Goal: Use online tool/utility: Use online tool/utility

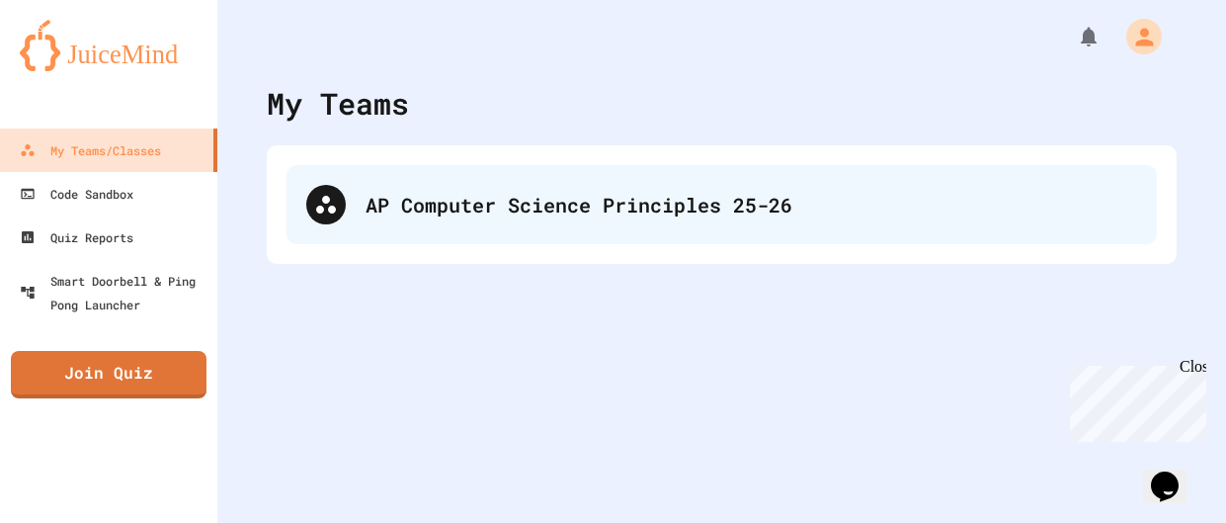
click at [507, 174] on div "AP Computer Science Principles 25-26" at bounding box center [722, 204] width 870 height 79
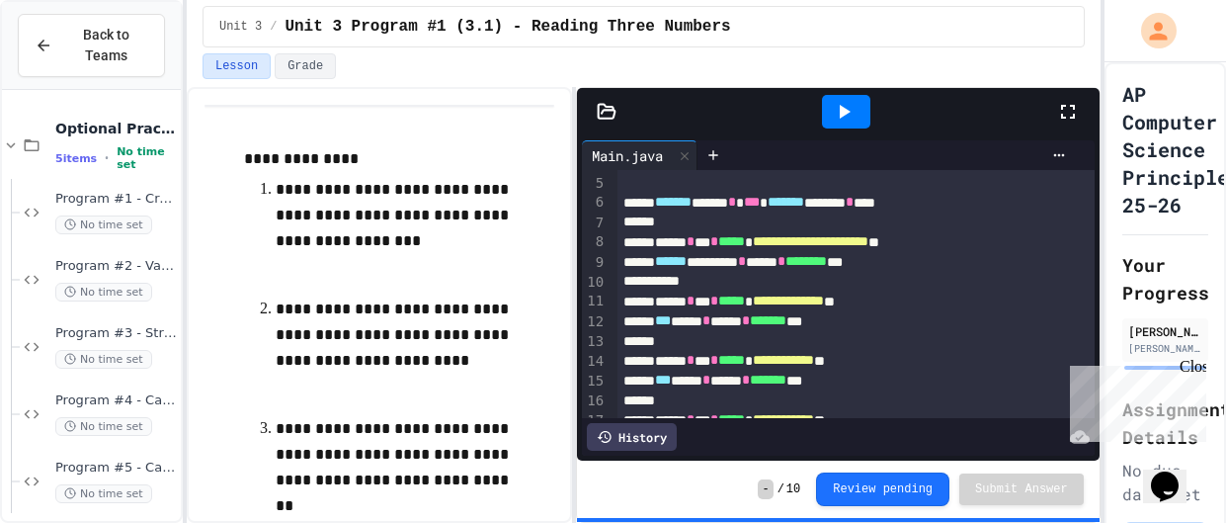
scroll to position [280, 0]
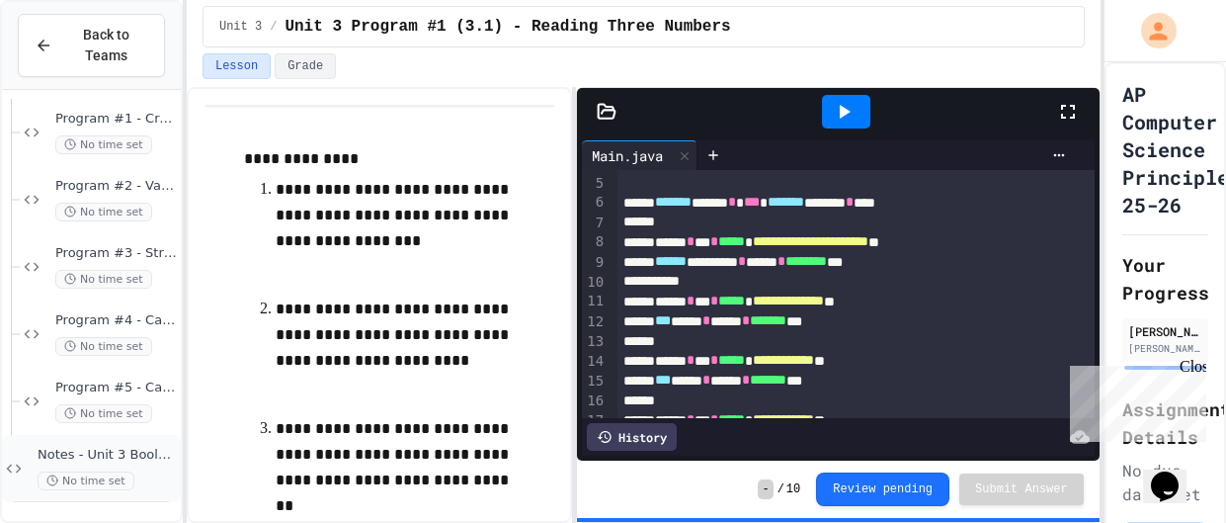
click at [124, 453] on span "Notes - Unit 3 Boolean Expressions, Control" at bounding box center [107, 455] width 139 height 17
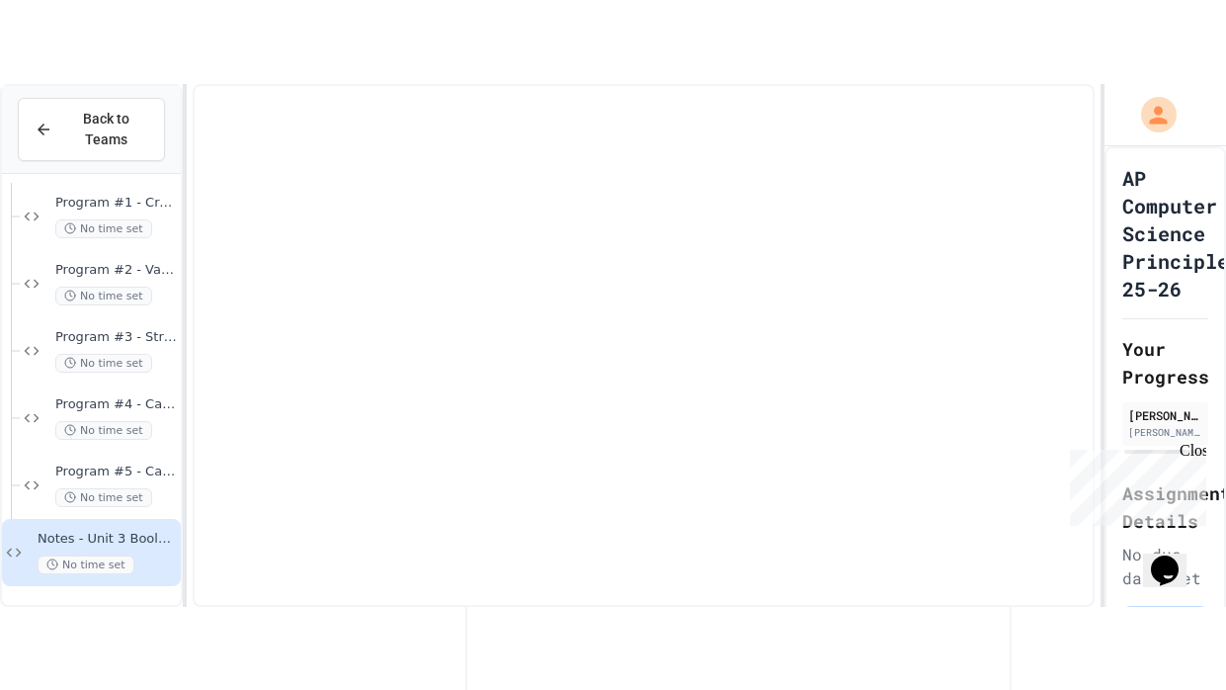
scroll to position [256, 0]
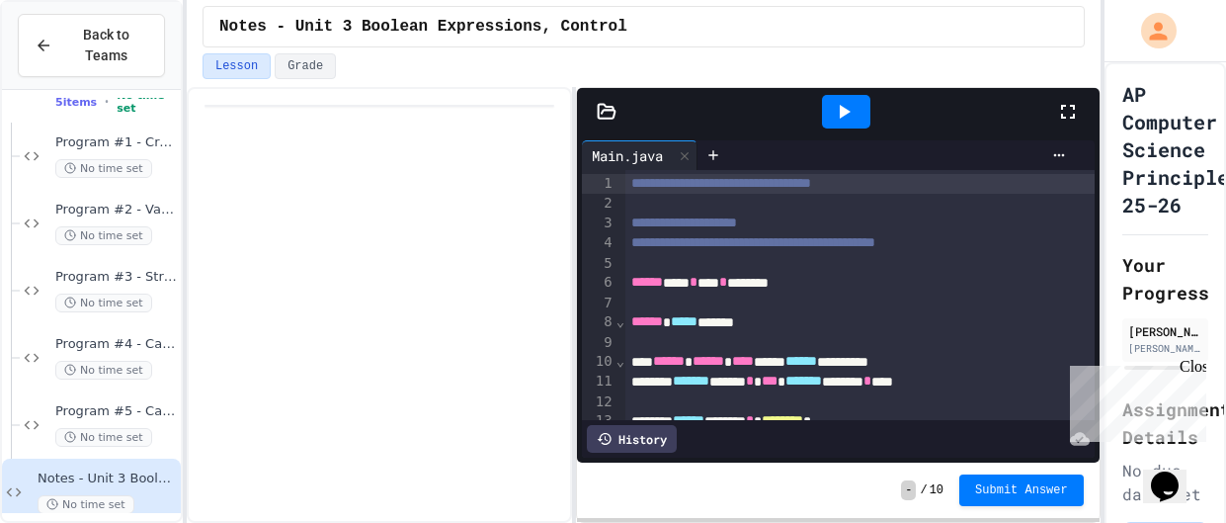
click at [1074, 112] on icon at bounding box center [1068, 112] width 24 height 24
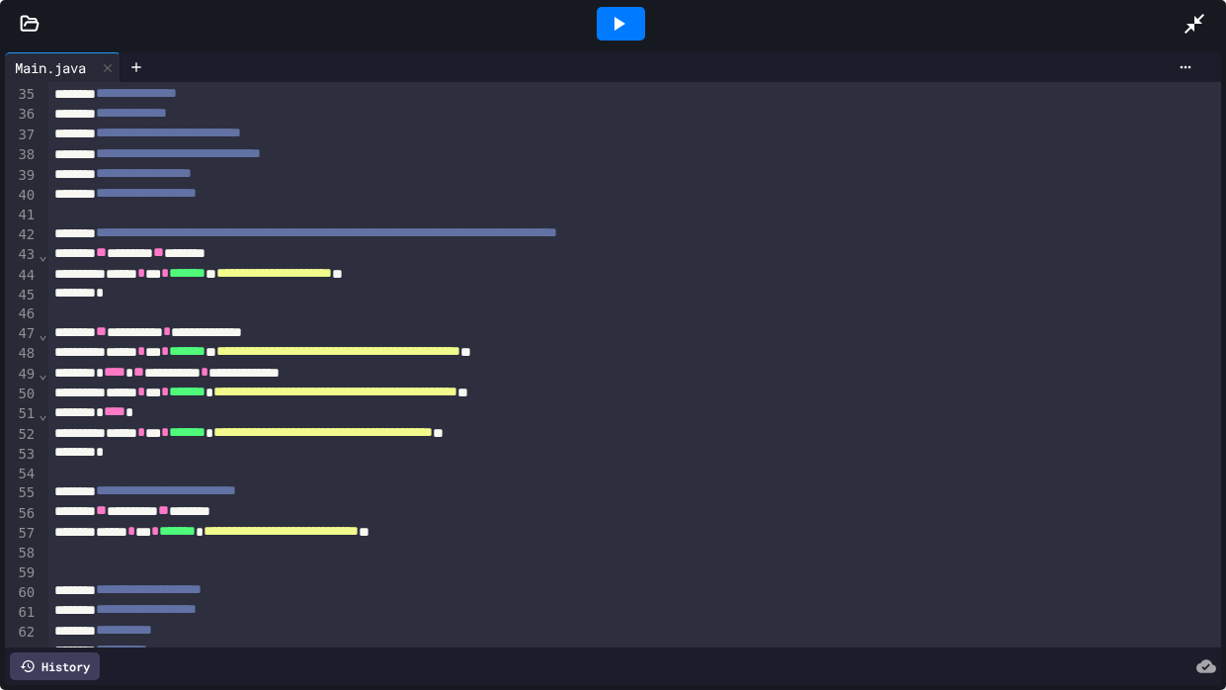
scroll to position [676, 0]
click at [580, 418] on div "* **** *" at bounding box center [634, 411] width 1173 height 20
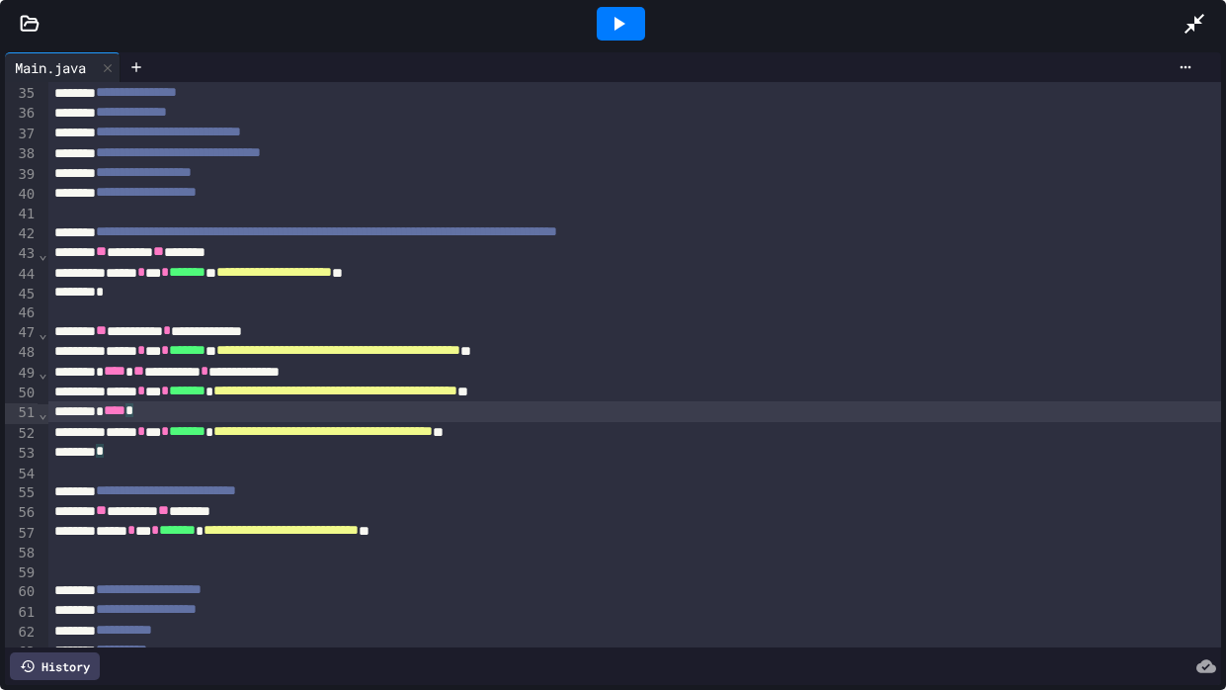
click at [586, 496] on div "**********" at bounding box center [634, 491] width 1173 height 20
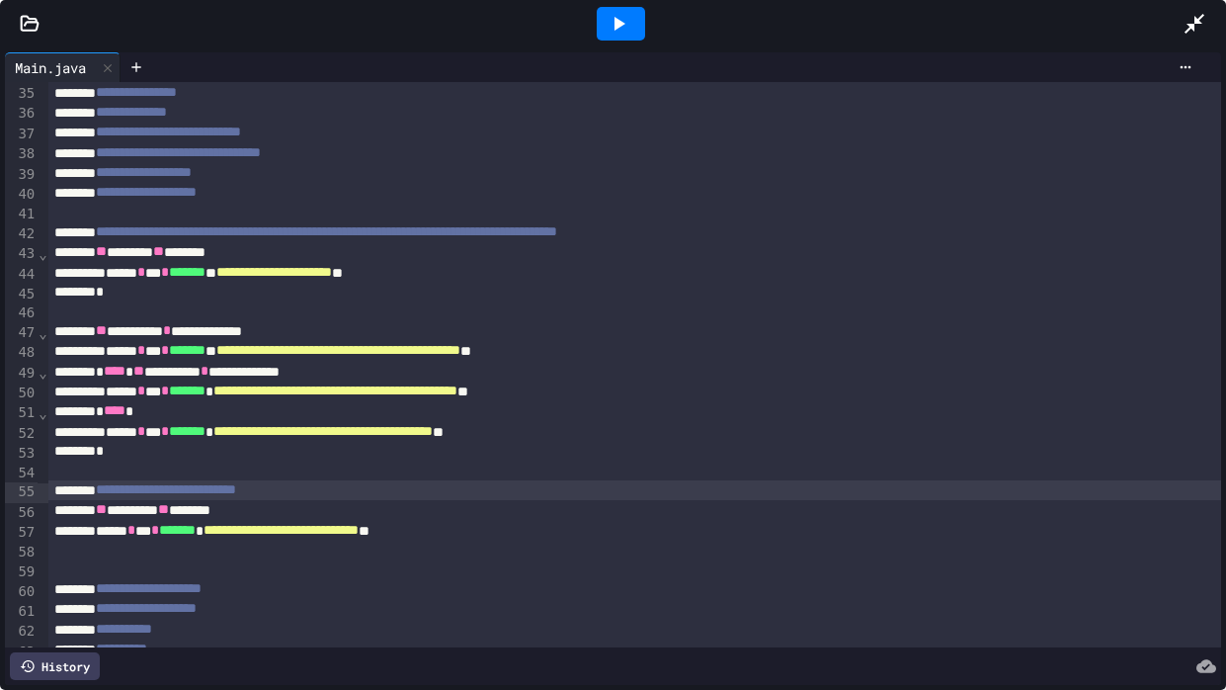
click at [128, 522] on div "**********" at bounding box center [634, 531] width 1173 height 20
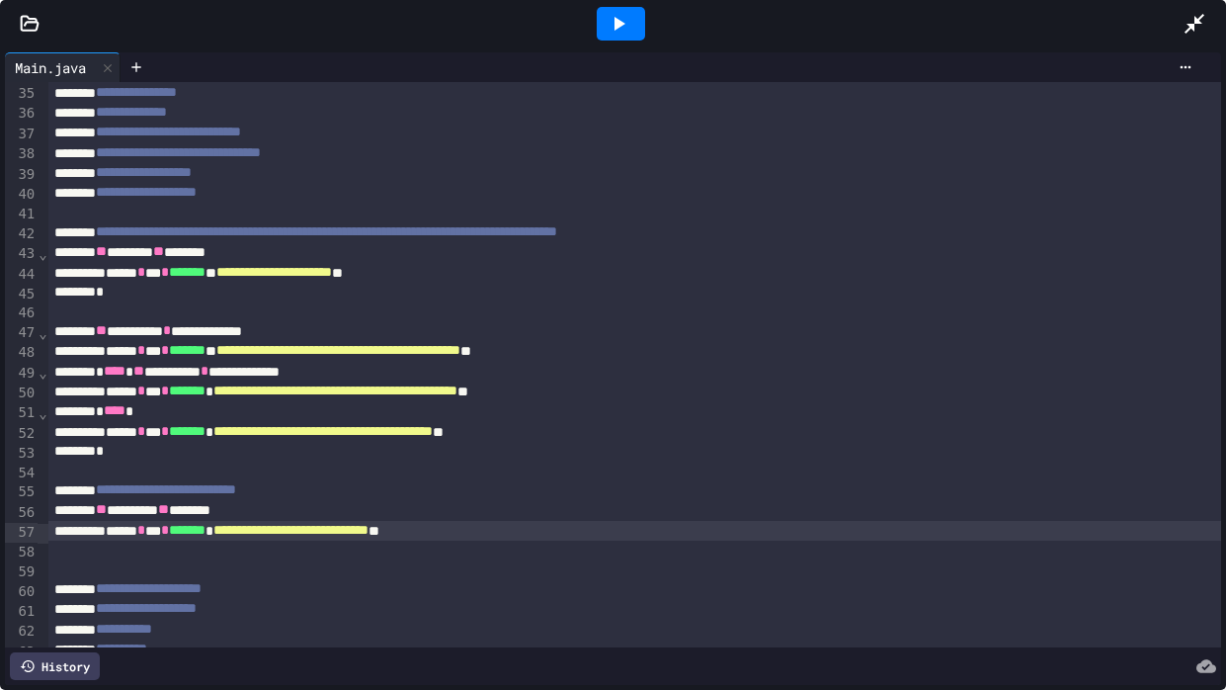
click at [618, 29] on icon at bounding box center [619, 24] width 24 height 24
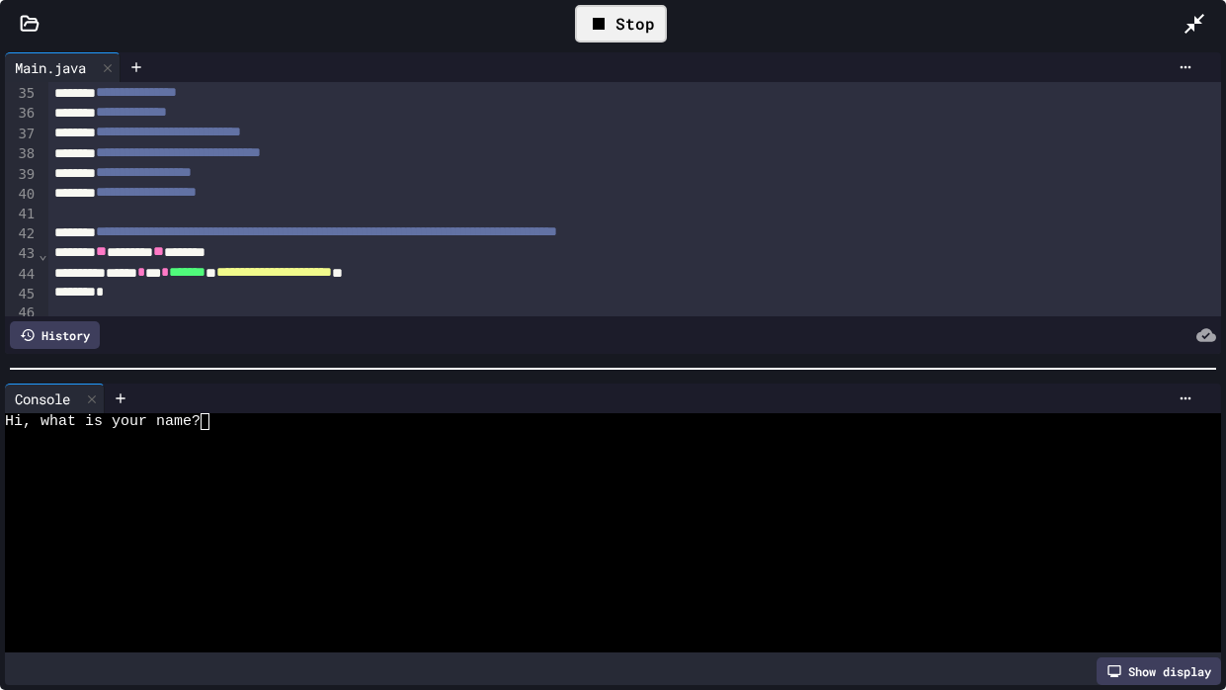
click at [390, 461] on div at bounding box center [605, 456] width 1200 height 17
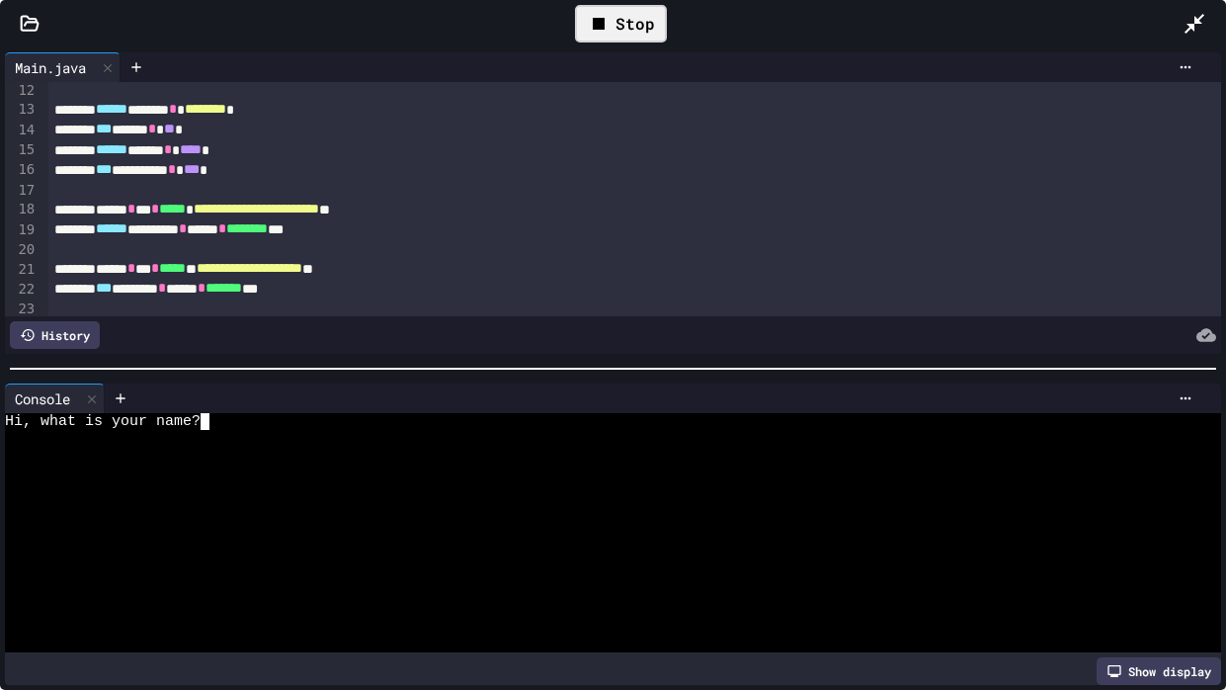
scroll to position [222, 0]
type textarea "*"
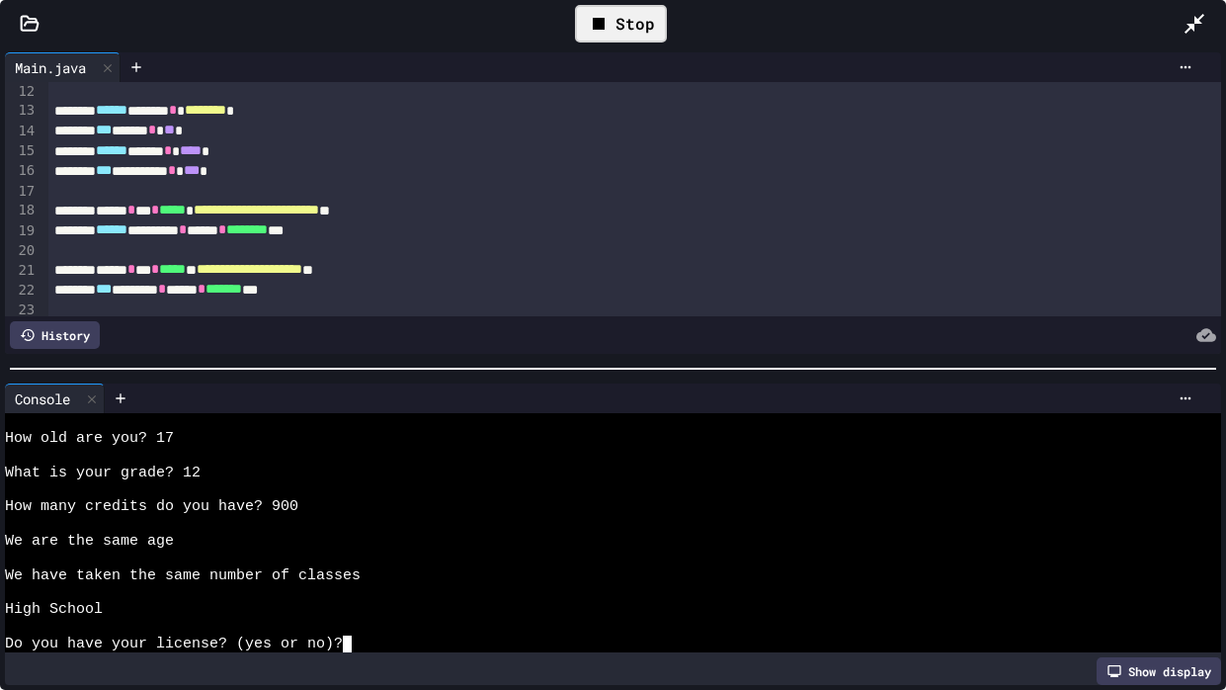
scroll to position [17, 0]
click at [95, 402] on icon at bounding box center [92, 399] width 14 height 14
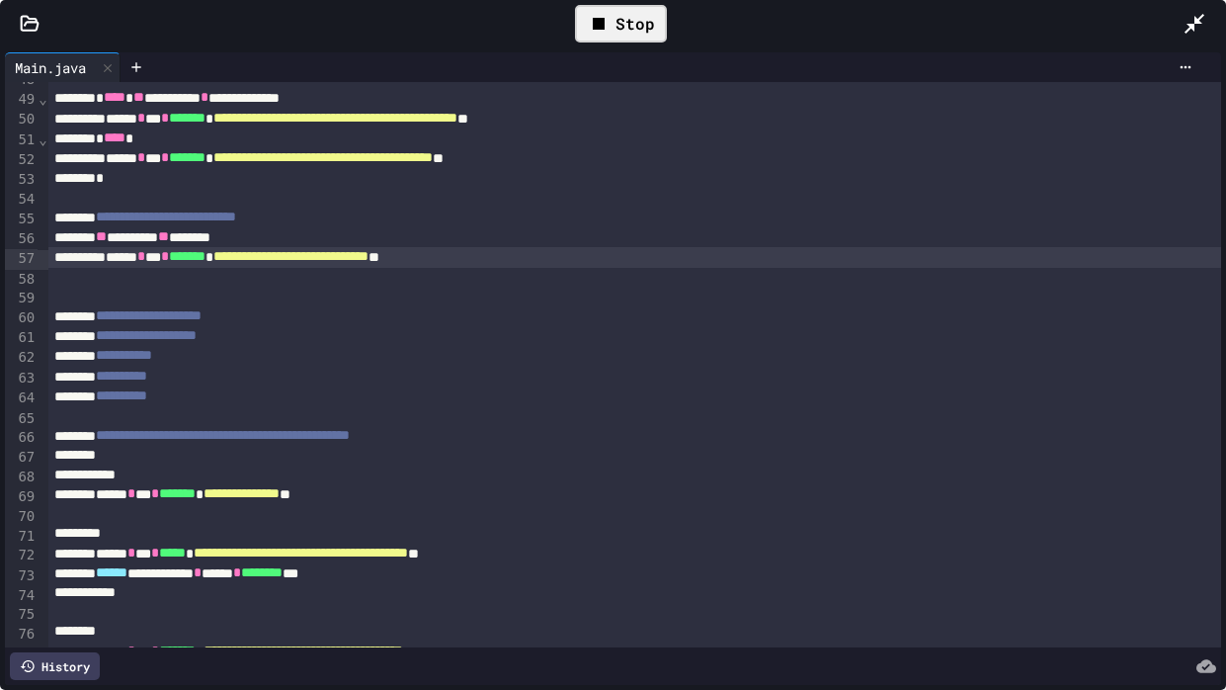
scroll to position [947, 0]
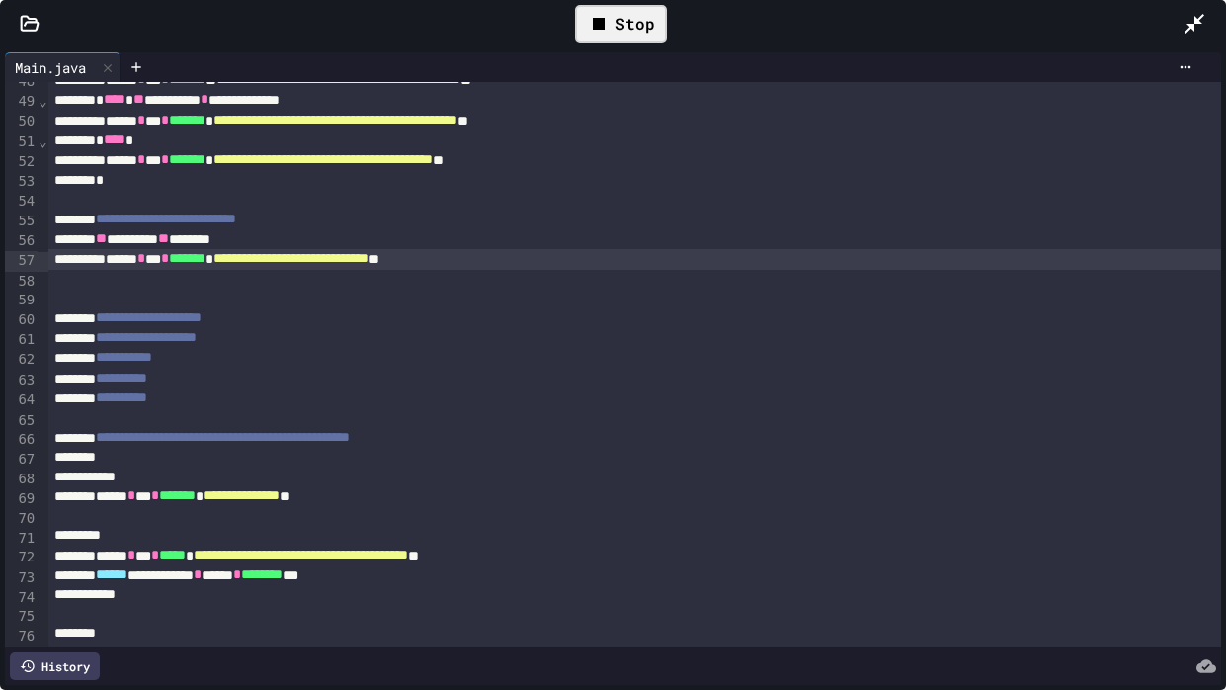
click at [458, 468] on div at bounding box center [634, 477] width 1173 height 20
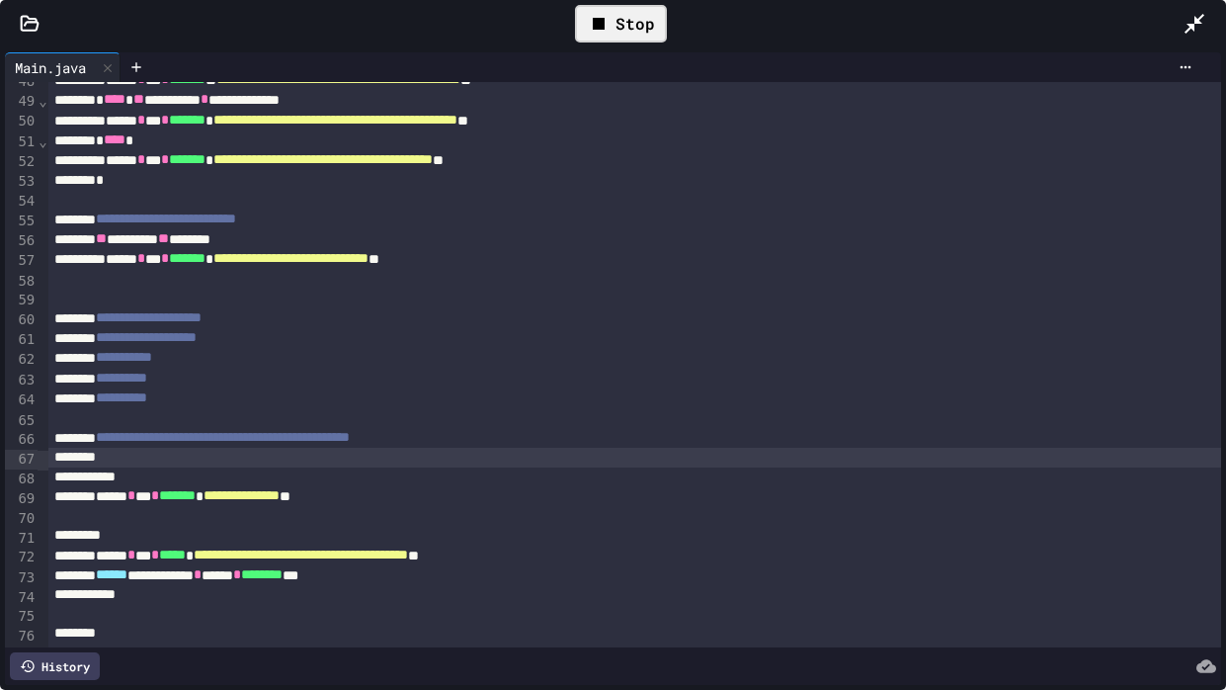
click at [246, 241] on div "** ********* ** *******" at bounding box center [634, 239] width 1173 height 20
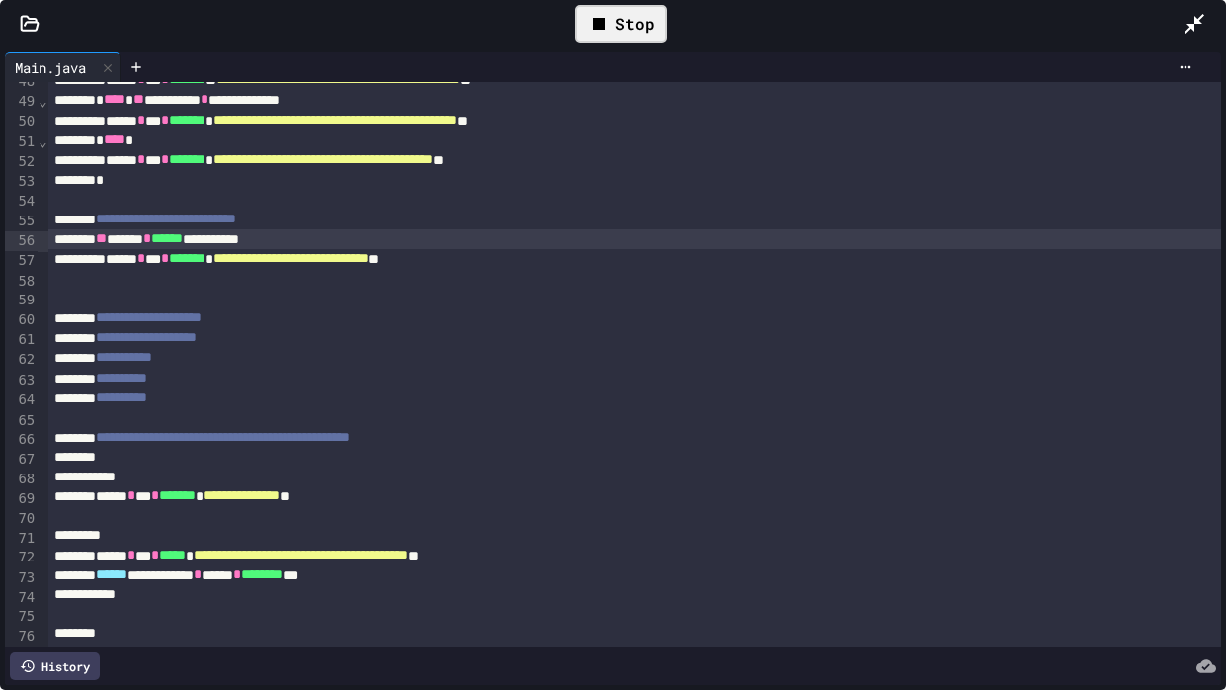
click at [643, 27] on div "Stop" at bounding box center [621, 24] width 92 height 38
click at [643, 27] on div at bounding box center [621, 24] width 48 height 34
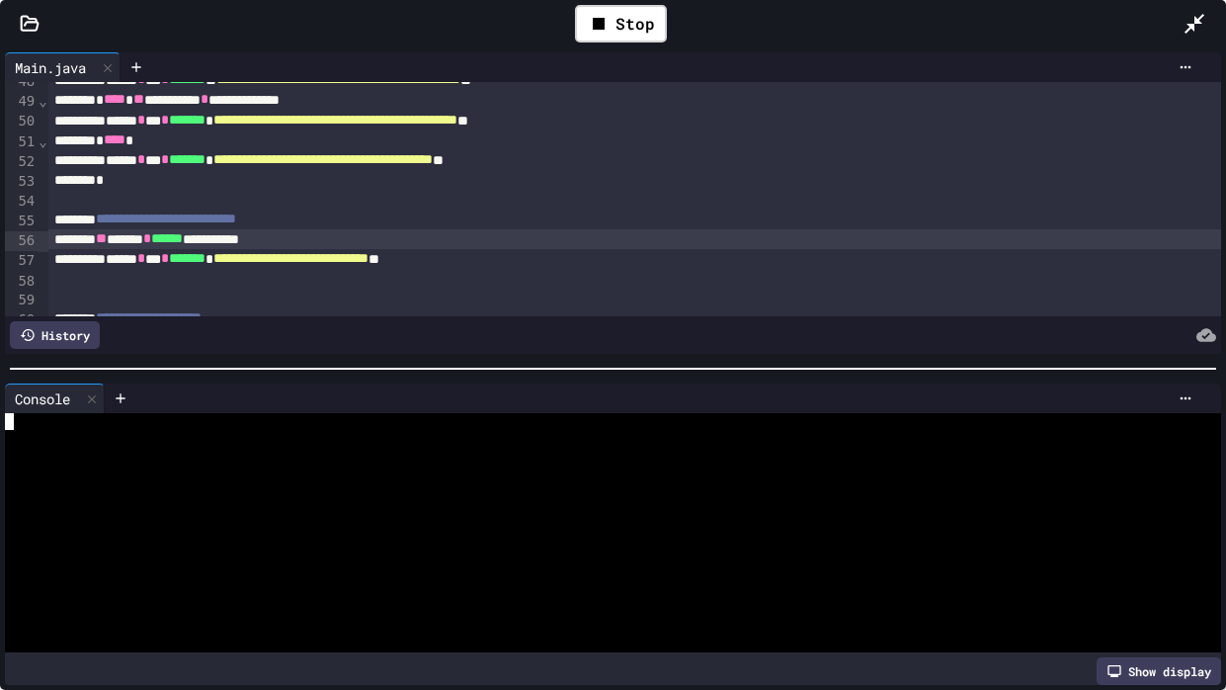
click at [143, 466] on div at bounding box center [605, 472] width 1200 height 17
click at [405, 468] on div at bounding box center [605, 472] width 1200 height 17
type textarea "*"
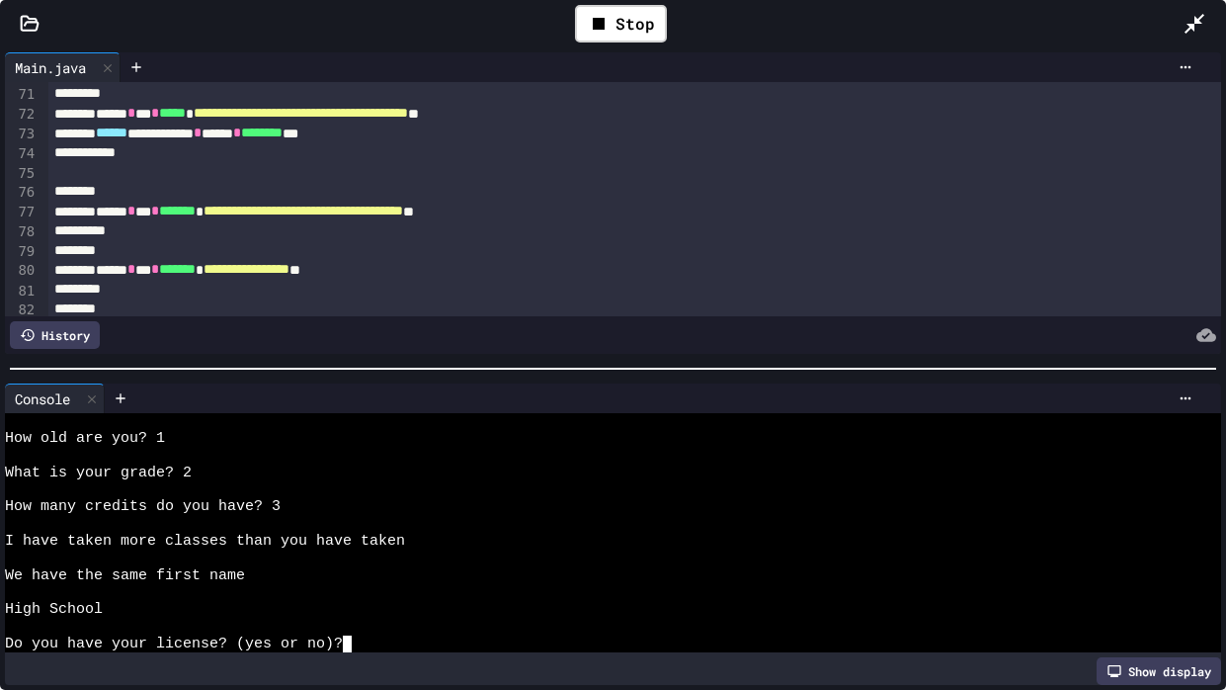
scroll to position [1432, 0]
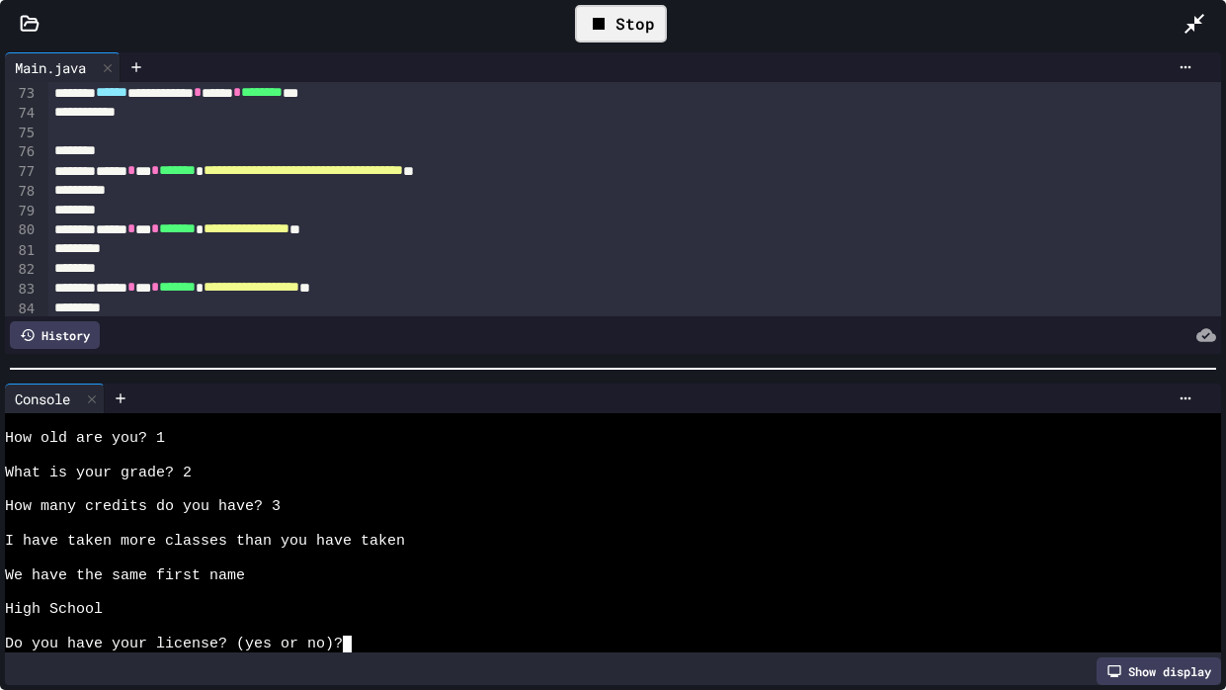
click at [639, 14] on div "Stop" at bounding box center [621, 24] width 92 height 38
click at [96, 399] on icon at bounding box center [92, 398] width 8 height 8
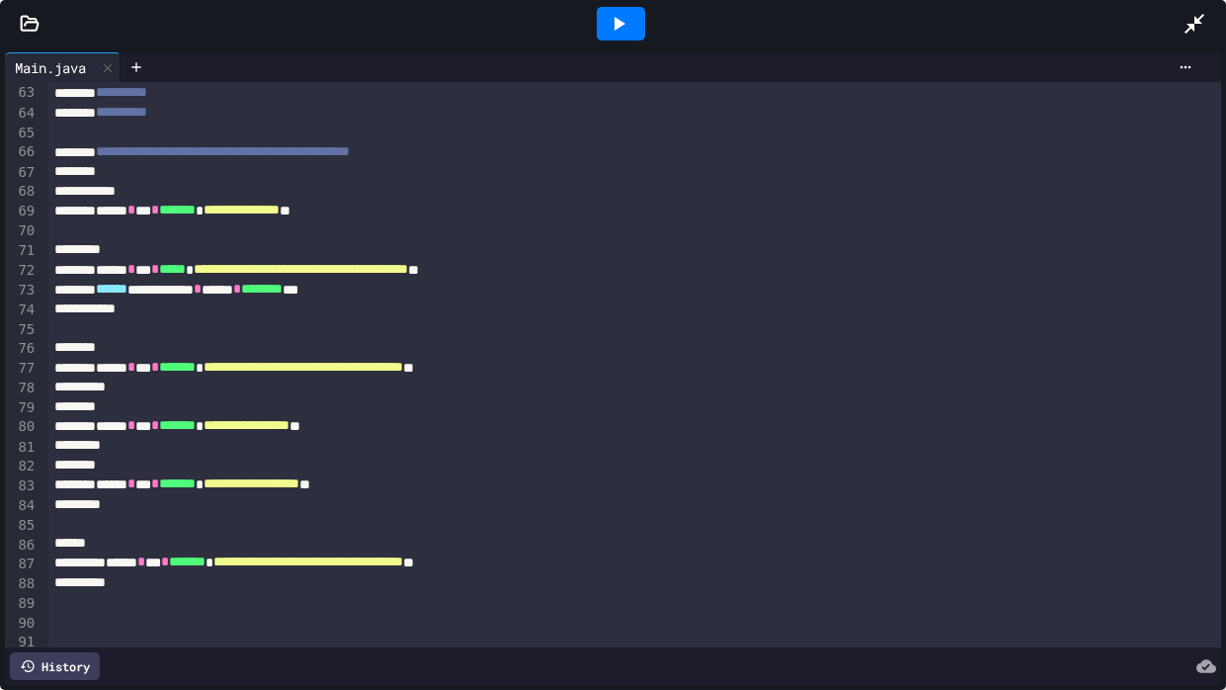
scroll to position [1235, 0]
click at [1006, 402] on div at bounding box center [634, 407] width 1173 height 20
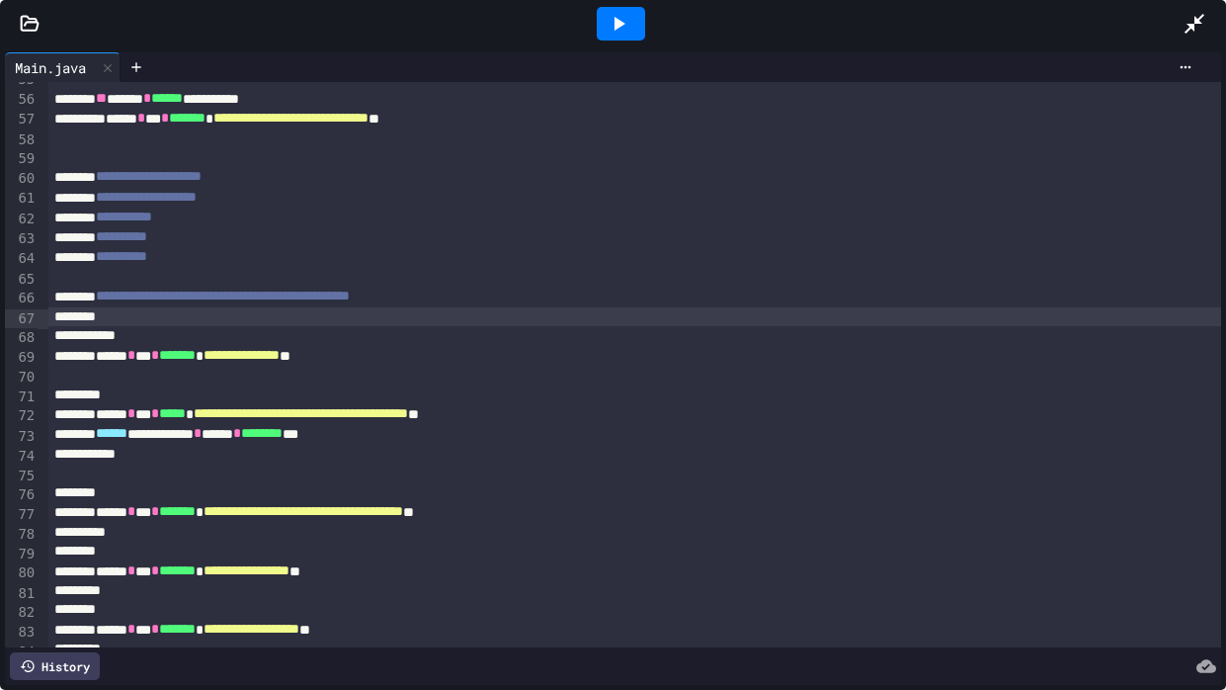
scroll to position [1103, 0]
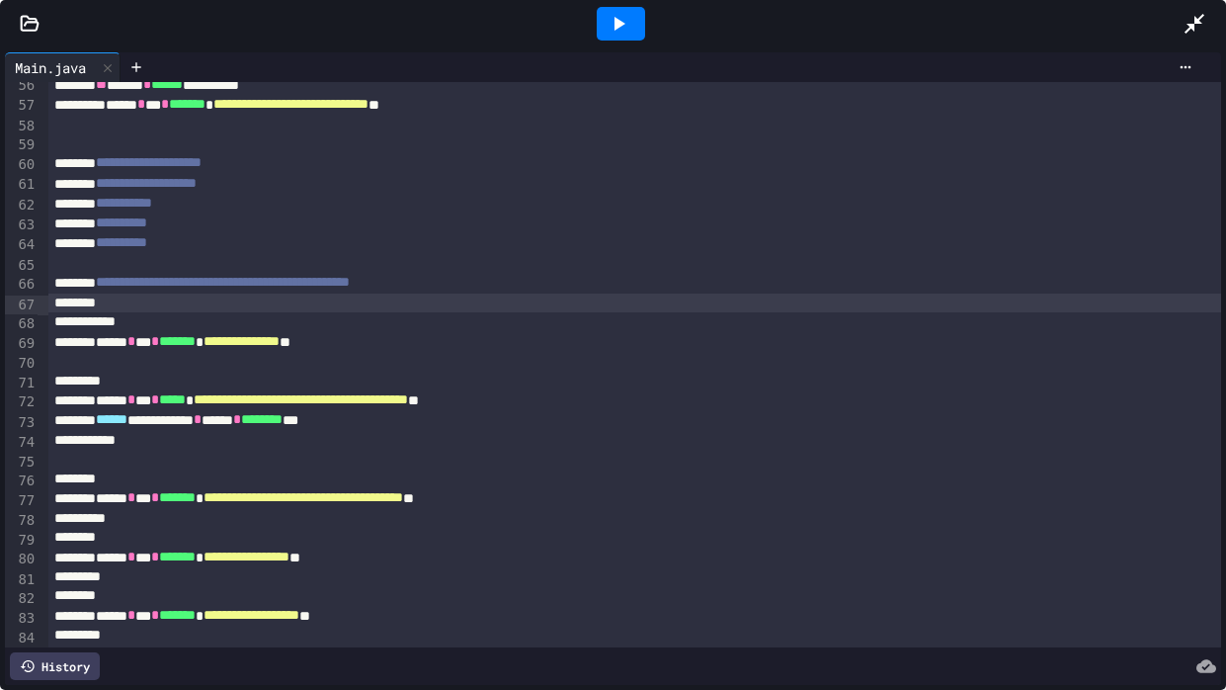
click at [567, 326] on div at bounding box center [634, 322] width 1173 height 20
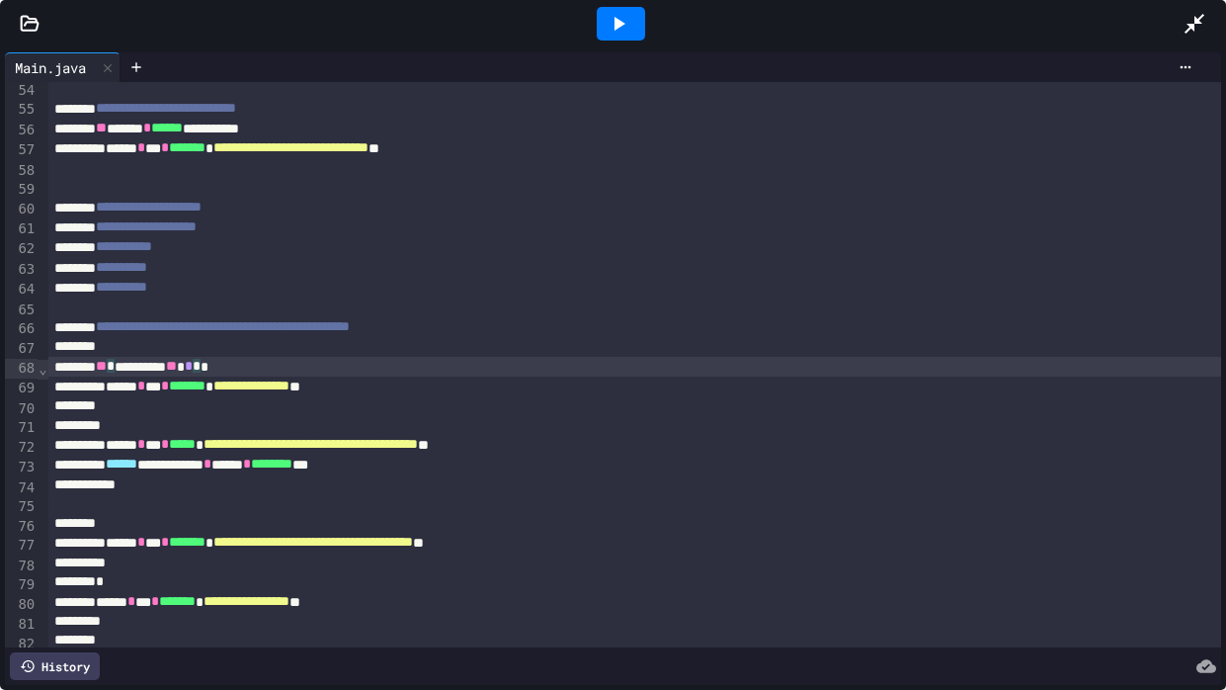
scroll to position [1065, 0]
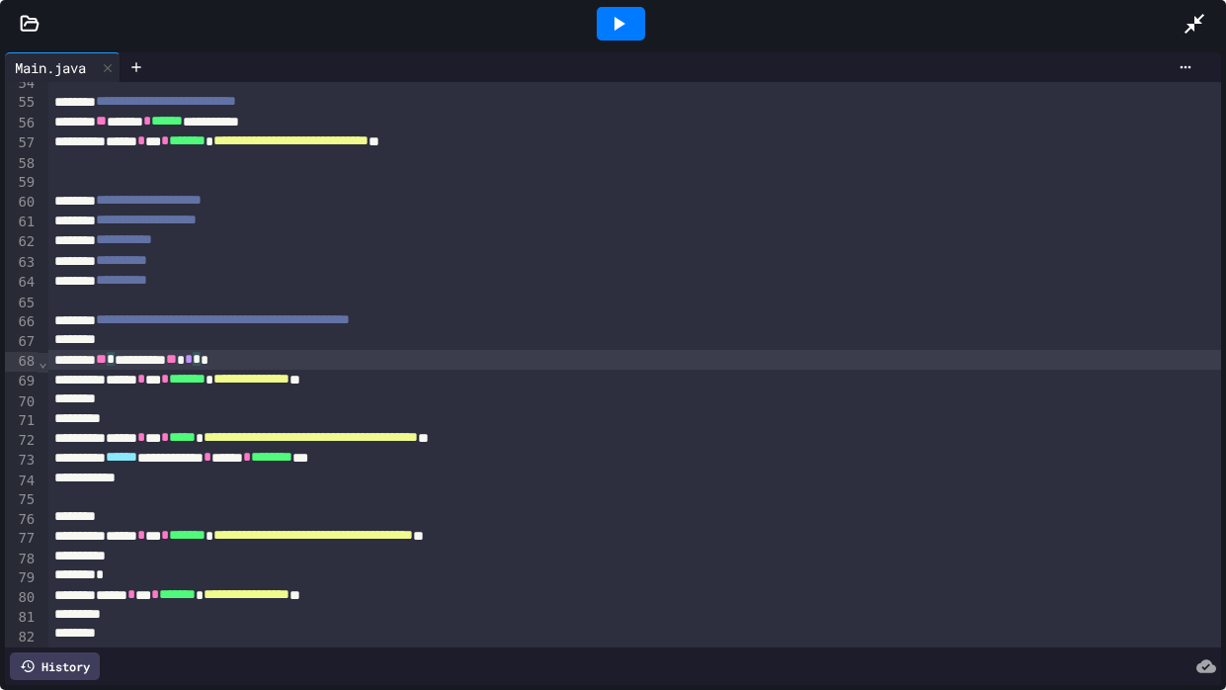
click at [631, 24] on div at bounding box center [621, 24] width 48 height 34
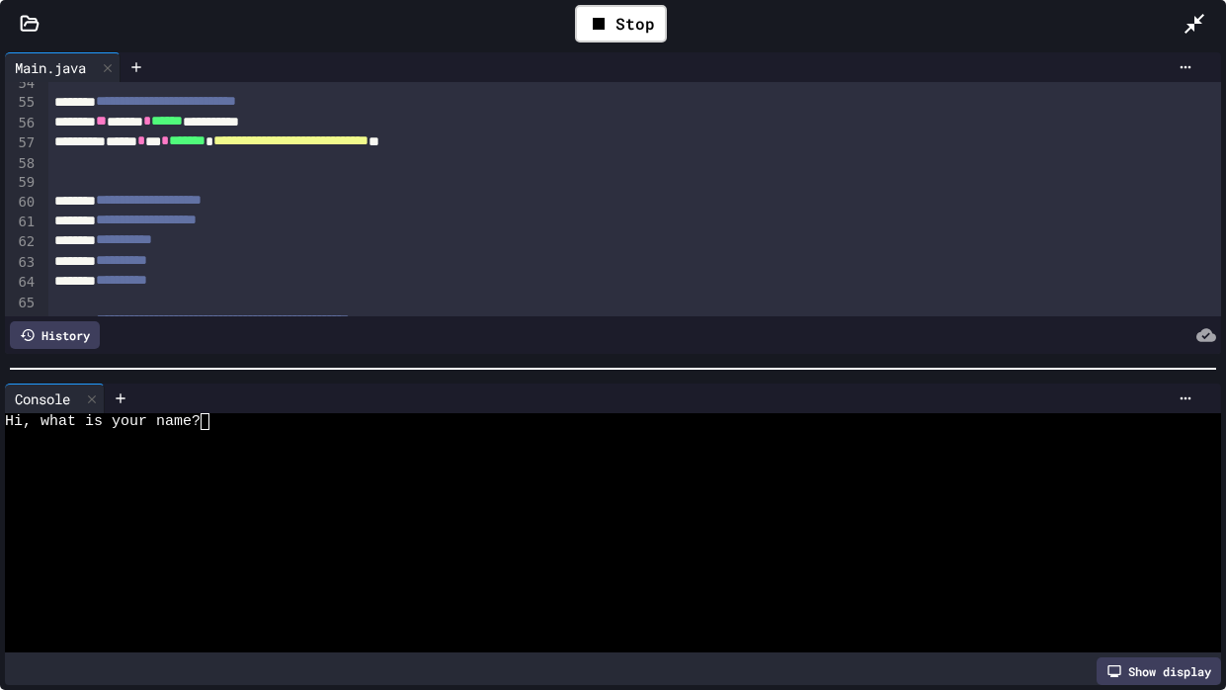
click at [365, 508] on div at bounding box center [605, 506] width 1200 height 17
type textarea "*"
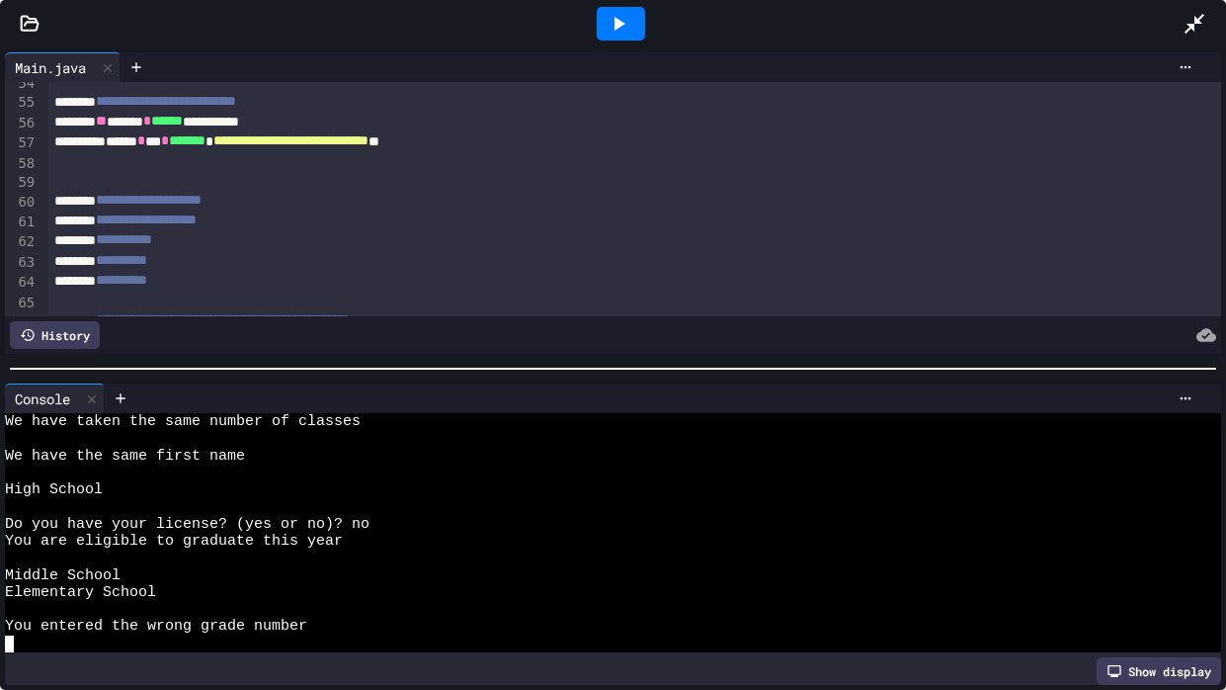
scroll to position [170, 0]
click at [82, 398] on div at bounding box center [92, 398] width 24 height 29
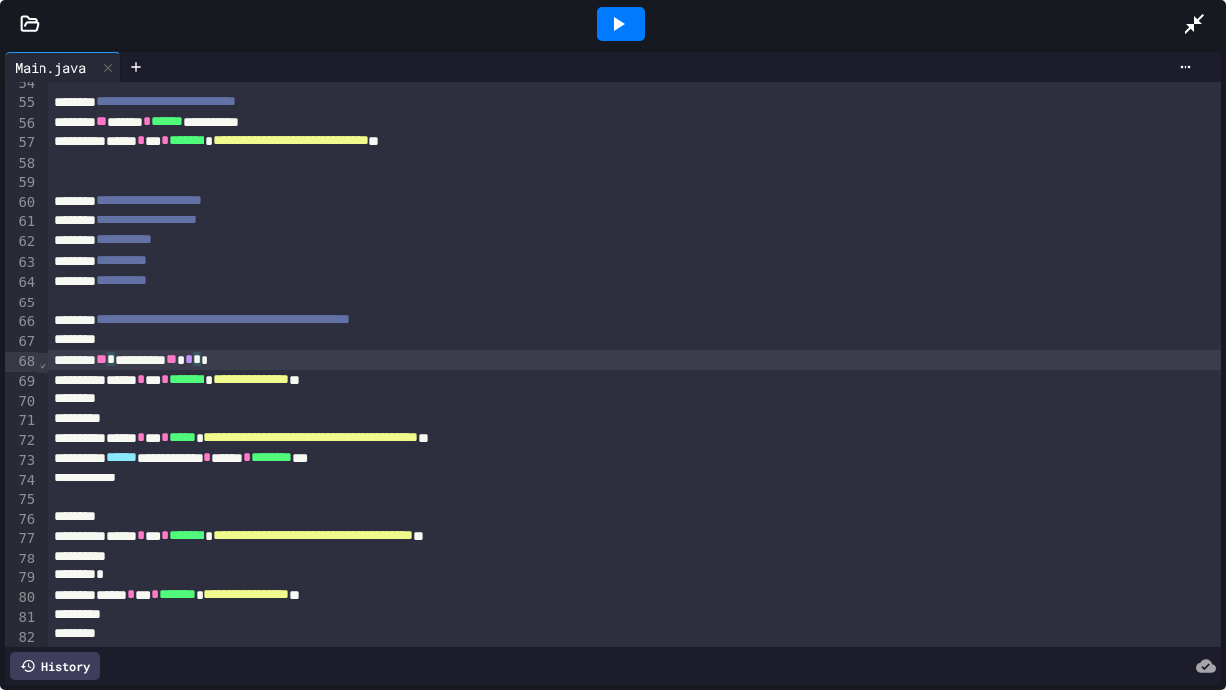
click at [201, 360] on span "*" at bounding box center [197, 359] width 8 height 14
click at [629, 12] on icon at bounding box center [619, 24] width 24 height 24
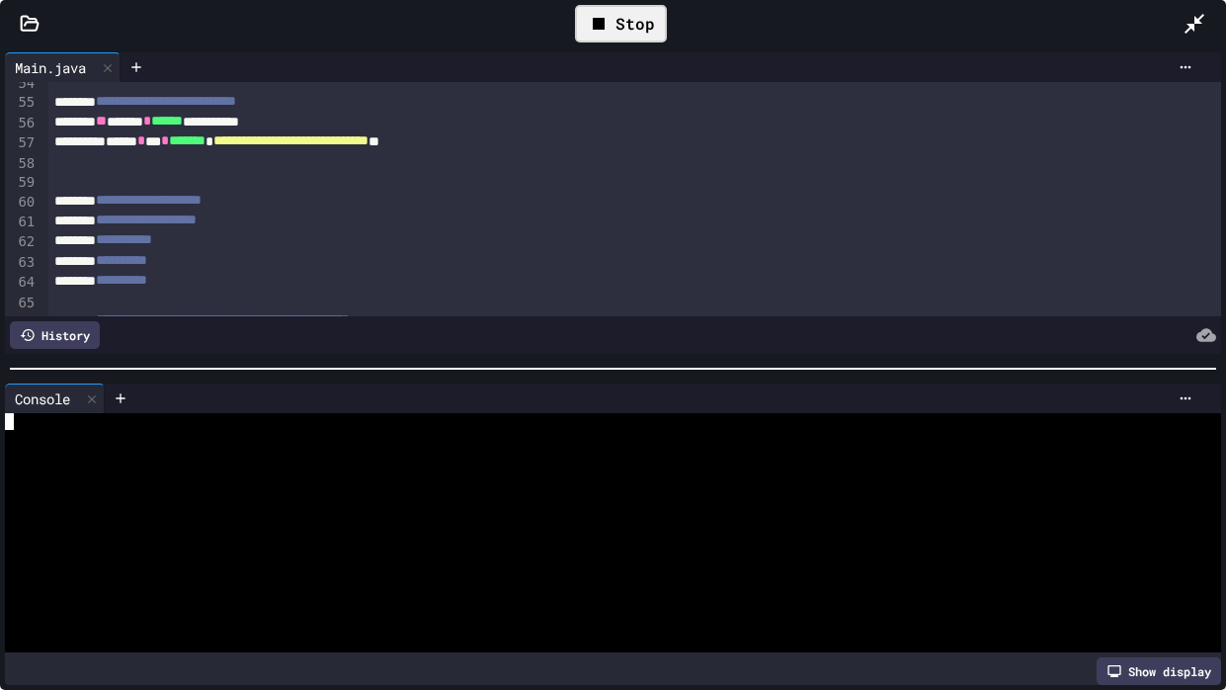
click at [549, 498] on div at bounding box center [605, 506] width 1200 height 17
click at [540, 512] on div at bounding box center [605, 506] width 1200 height 17
type textarea "*"
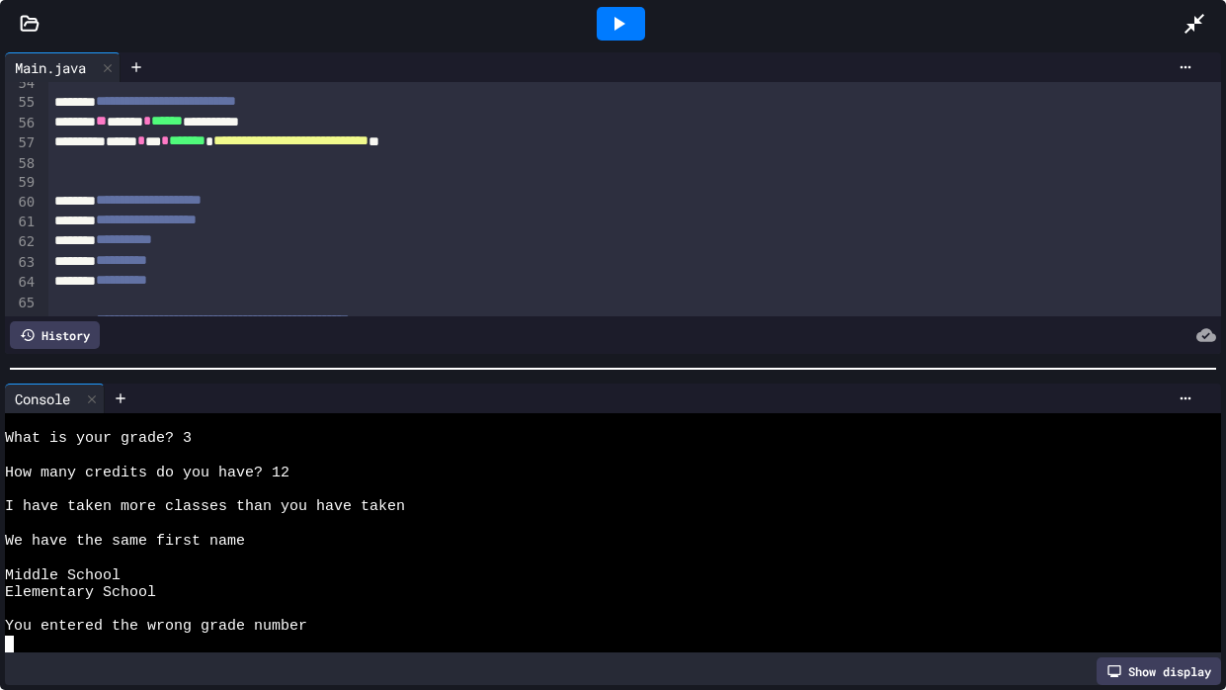
scroll to position [50, 0]
click at [91, 405] on div at bounding box center [92, 398] width 24 height 29
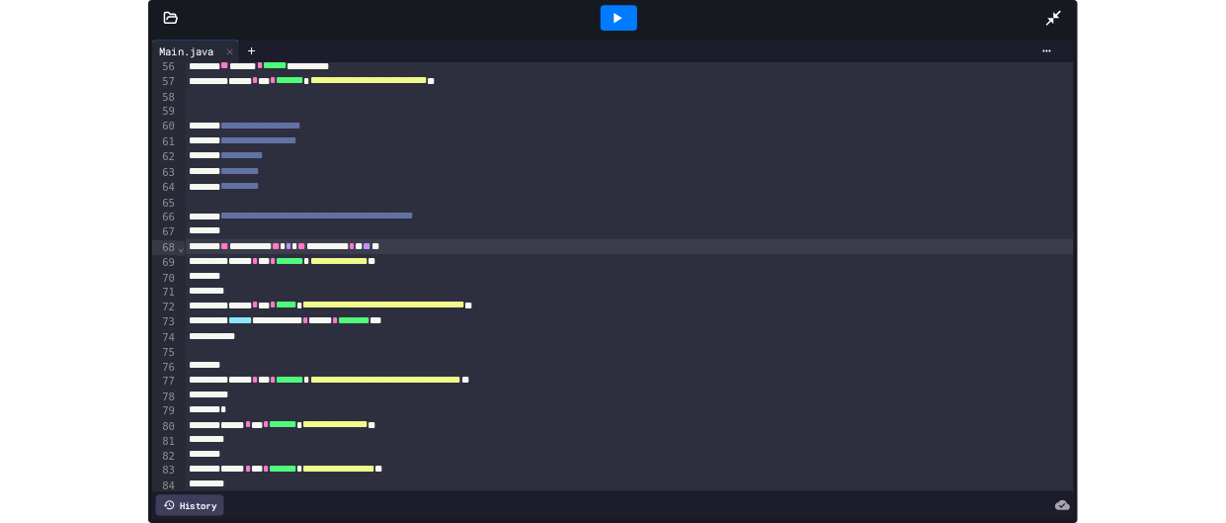
scroll to position [1105, 0]
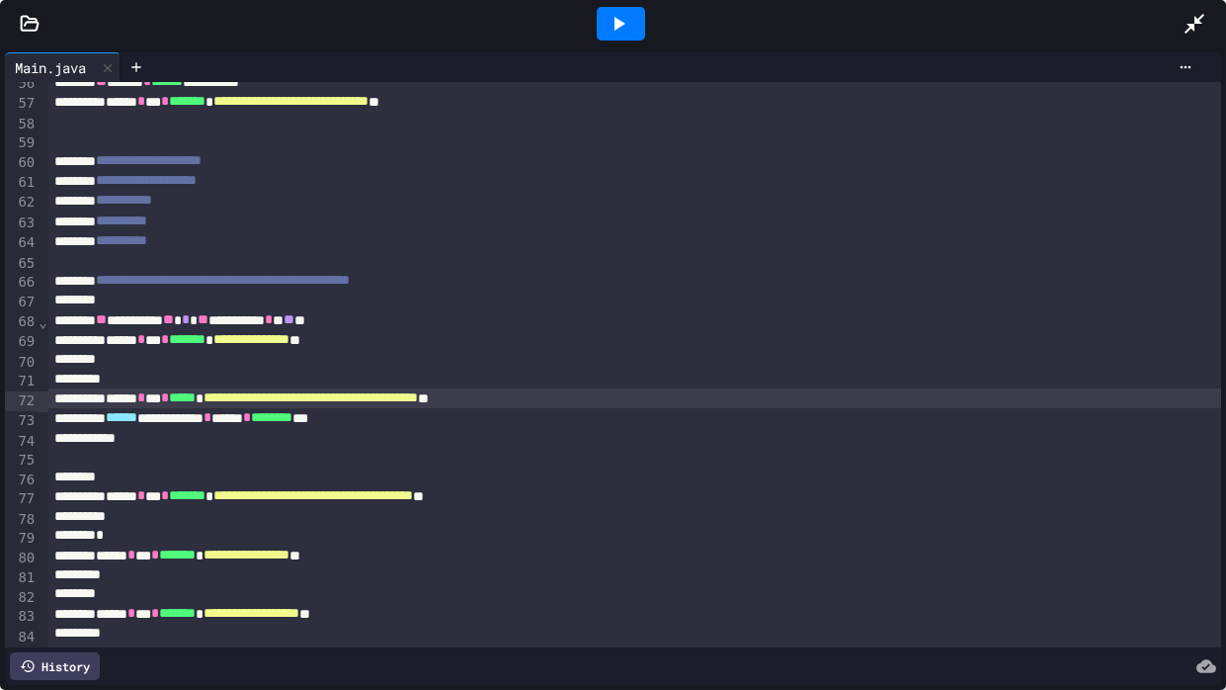
click at [418, 393] on span "**********" at bounding box center [311, 397] width 214 height 14
click at [614, 385] on div at bounding box center [634, 380] width 1173 height 20
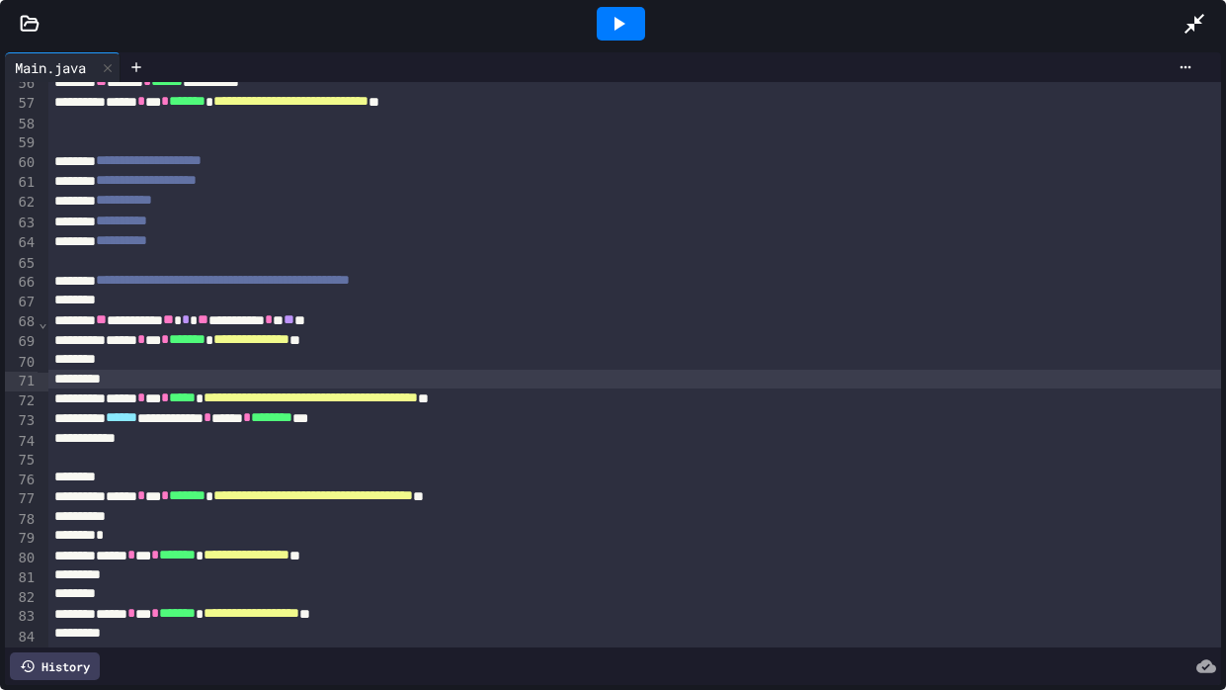
click at [613, 384] on div at bounding box center [634, 380] width 1173 height 20
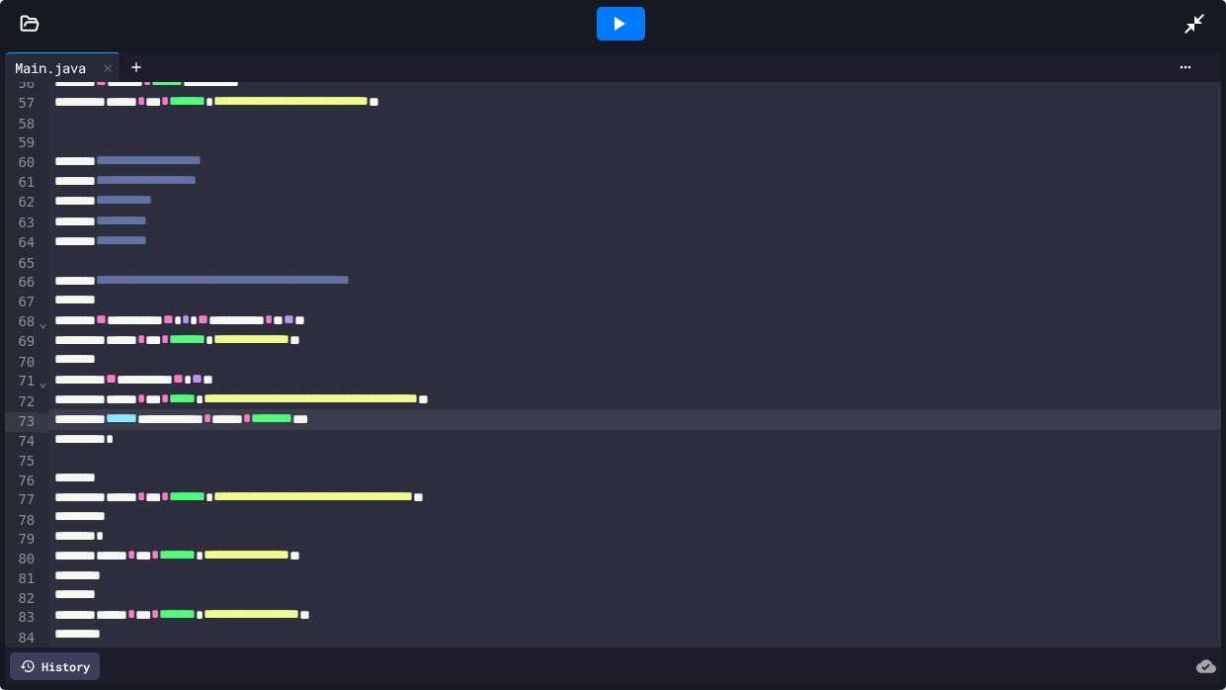
click at [203, 385] on span "**" at bounding box center [197, 378] width 11 height 14
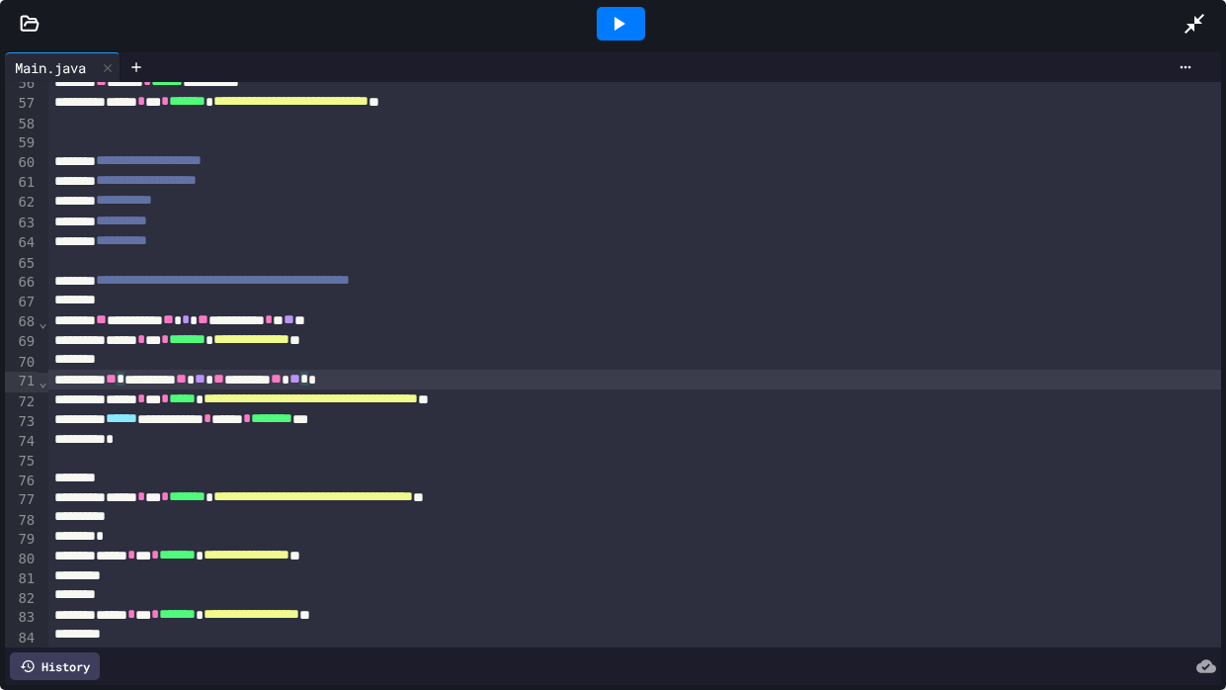
click at [870, 522] on div at bounding box center [634, 576] width 1173 height 20
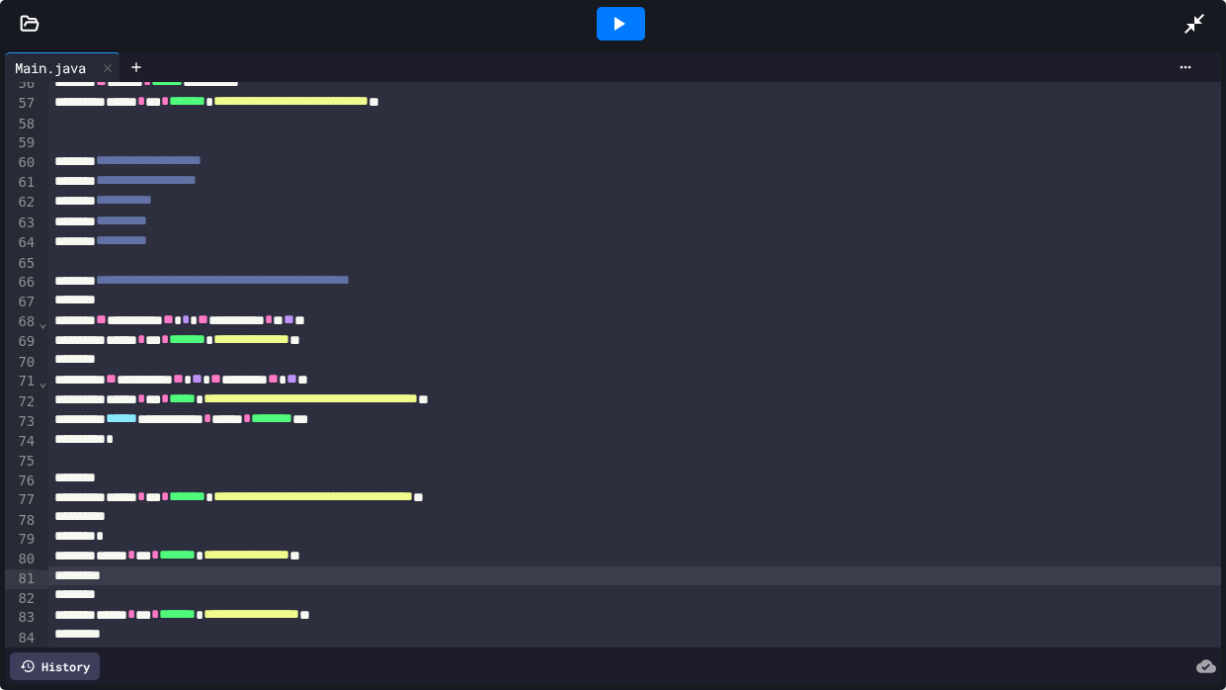
click at [1198, 19] on icon at bounding box center [1195, 24] width 20 height 20
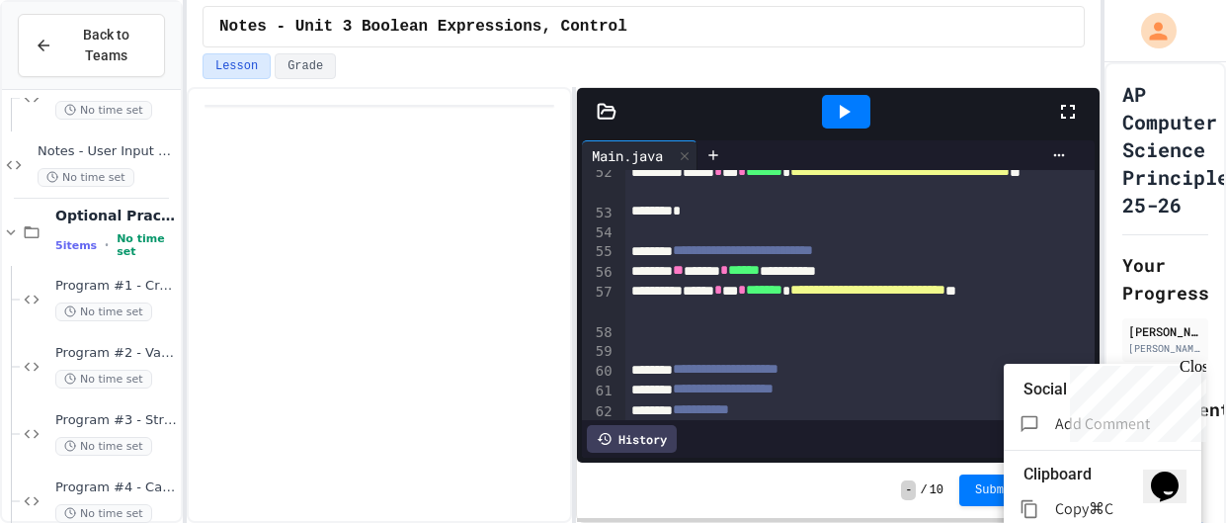
scroll to position [1205, 0]
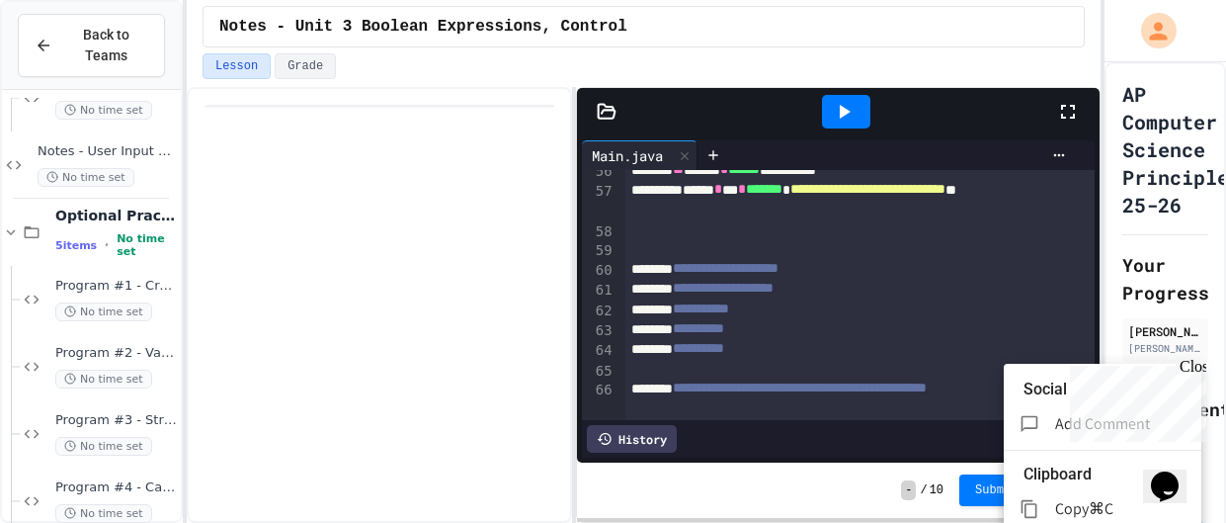
click at [1195, 369] on div "Close" at bounding box center [1192, 370] width 25 height 25
